Goal: Find specific page/section: Find specific page/section

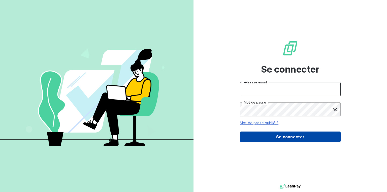
type input "[EMAIL_ADDRESS][DOMAIN_NAME]"
click at [283, 133] on button "Se connecter" at bounding box center [290, 137] width 101 height 11
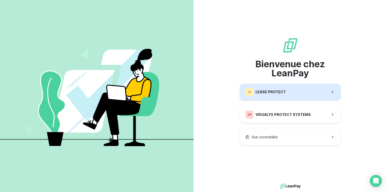
click at [275, 95] on div "LP LEASE PROTECT" at bounding box center [266, 92] width 40 height 8
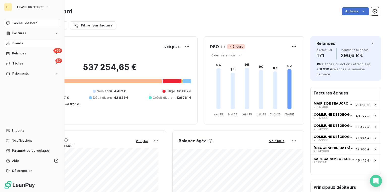
click at [12, 42] on span "Clients" at bounding box center [17, 43] width 11 height 5
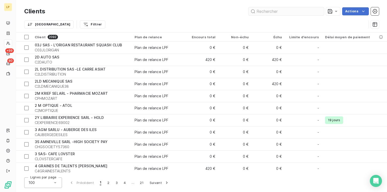
click at [263, 12] on input "text" at bounding box center [287, 11] width 76 height 8
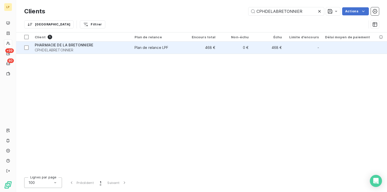
type input "CPHDELABRETONNIER"
click at [64, 45] on span "PHARMACIE DE LA BRETONNIERE" at bounding box center [64, 45] width 58 height 4
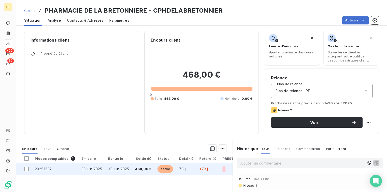
click at [90, 170] on span "30 juin 2025" at bounding box center [91, 169] width 21 height 4
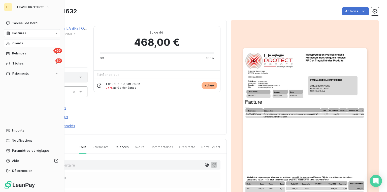
click at [17, 42] on span "Clients" at bounding box center [17, 43] width 11 height 5
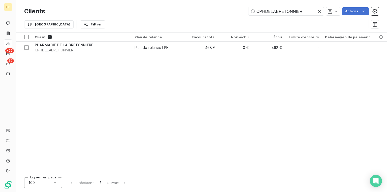
drag, startPoint x: 306, startPoint y: 11, endPoint x: 203, endPoint y: 20, distance: 103.5
click at [203, 20] on div "Clients CPHDELABRETONNIER Actions Trier Filtrer" at bounding box center [201, 19] width 355 height 26
type input "CLAUMA"
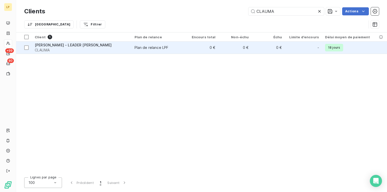
click at [65, 46] on span "[PERSON_NAME] - LEADER [PERSON_NAME]" at bounding box center [73, 45] width 77 height 4
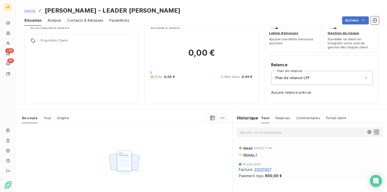
scroll to position [20, 0]
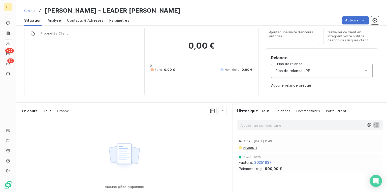
click at [265, 163] on span "20251937" at bounding box center [262, 162] width 17 height 5
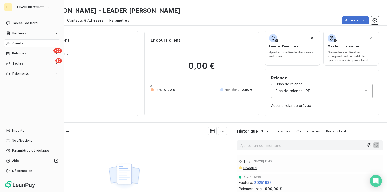
click at [17, 44] on span "Clients" at bounding box center [17, 43] width 11 height 5
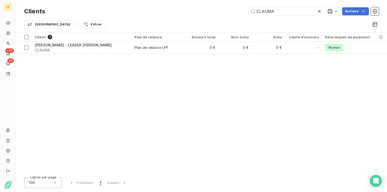
drag, startPoint x: 285, startPoint y: 12, endPoint x: 118, endPoint y: 13, distance: 167.1
click at [118, 13] on div "CLAUMA Actions" at bounding box center [215, 11] width 328 height 8
type input "CMARCHEAFFAIRES33"
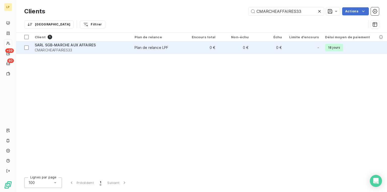
click at [65, 47] on span "SARL SGB-MARCHE AUX AFFAIRES" at bounding box center [65, 45] width 61 height 4
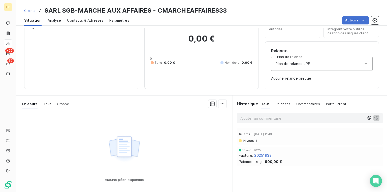
scroll to position [40, 0]
